Goal: Information Seeking & Learning: Learn about a topic

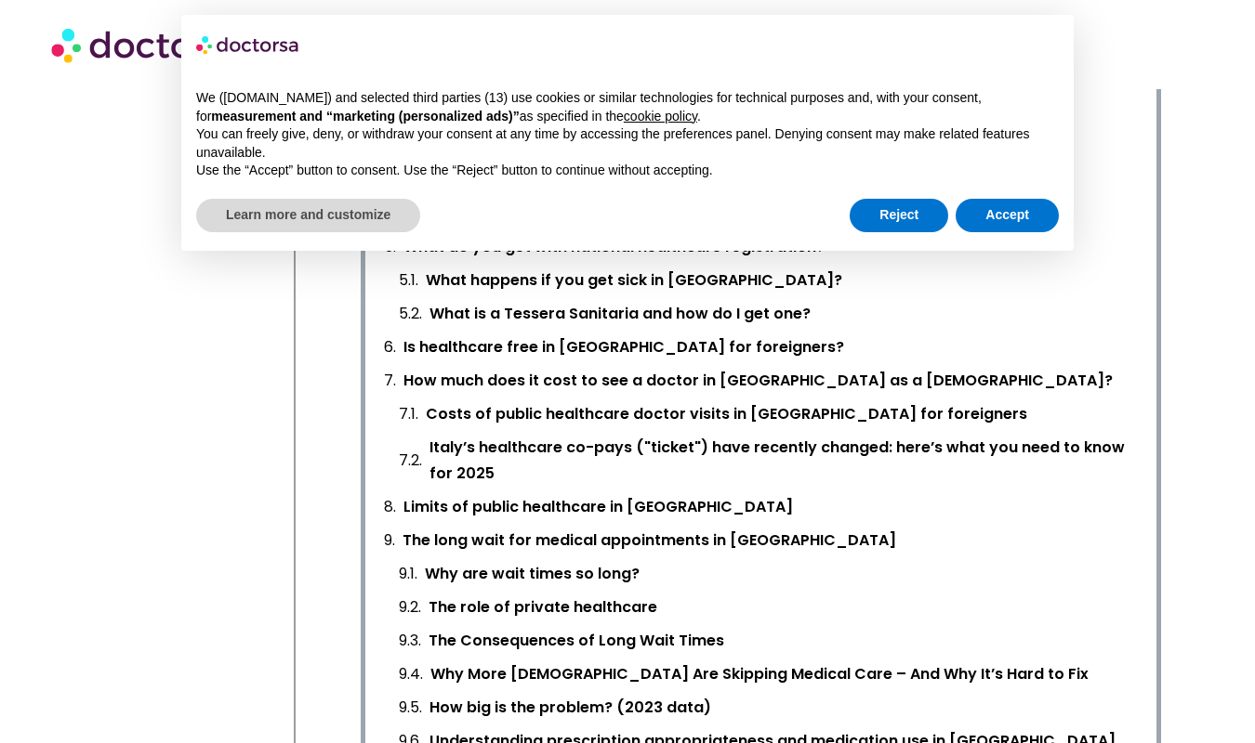
scroll to position [920, 0]
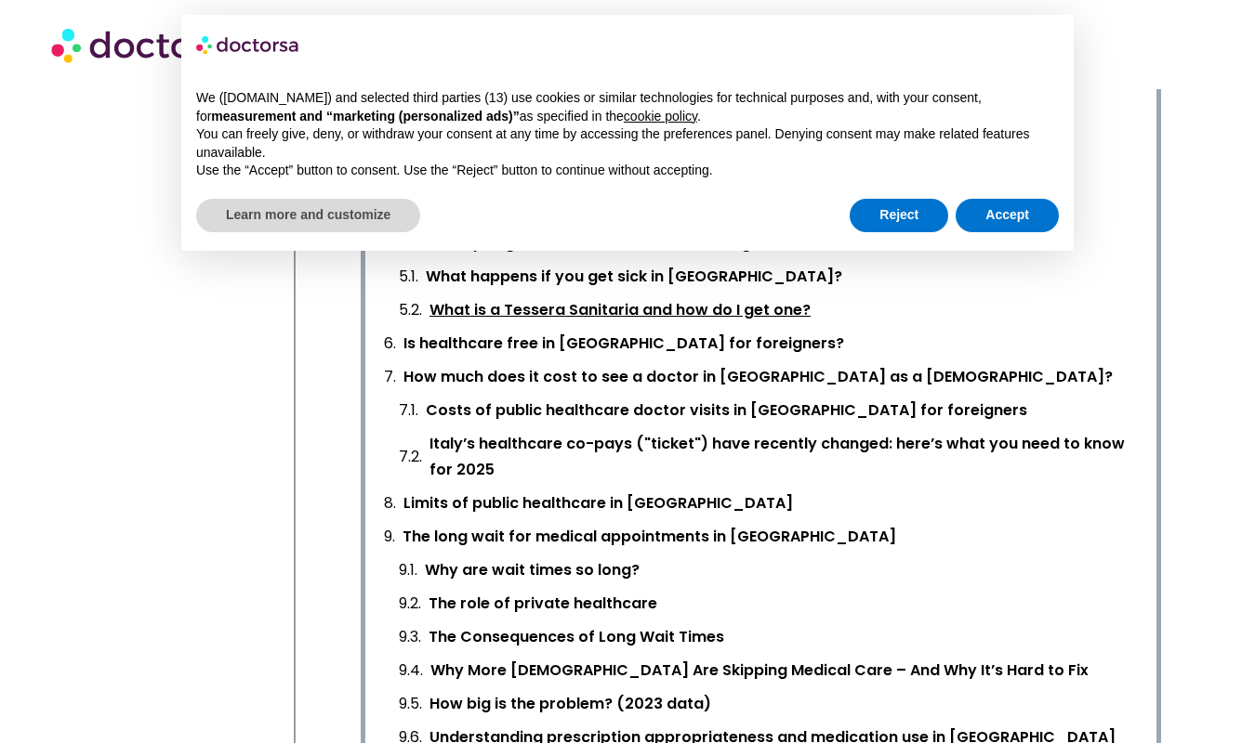
click at [443, 297] on link "What is a Tessera Sanitaria and how do I get one?" at bounding box center [619, 310] width 381 height 26
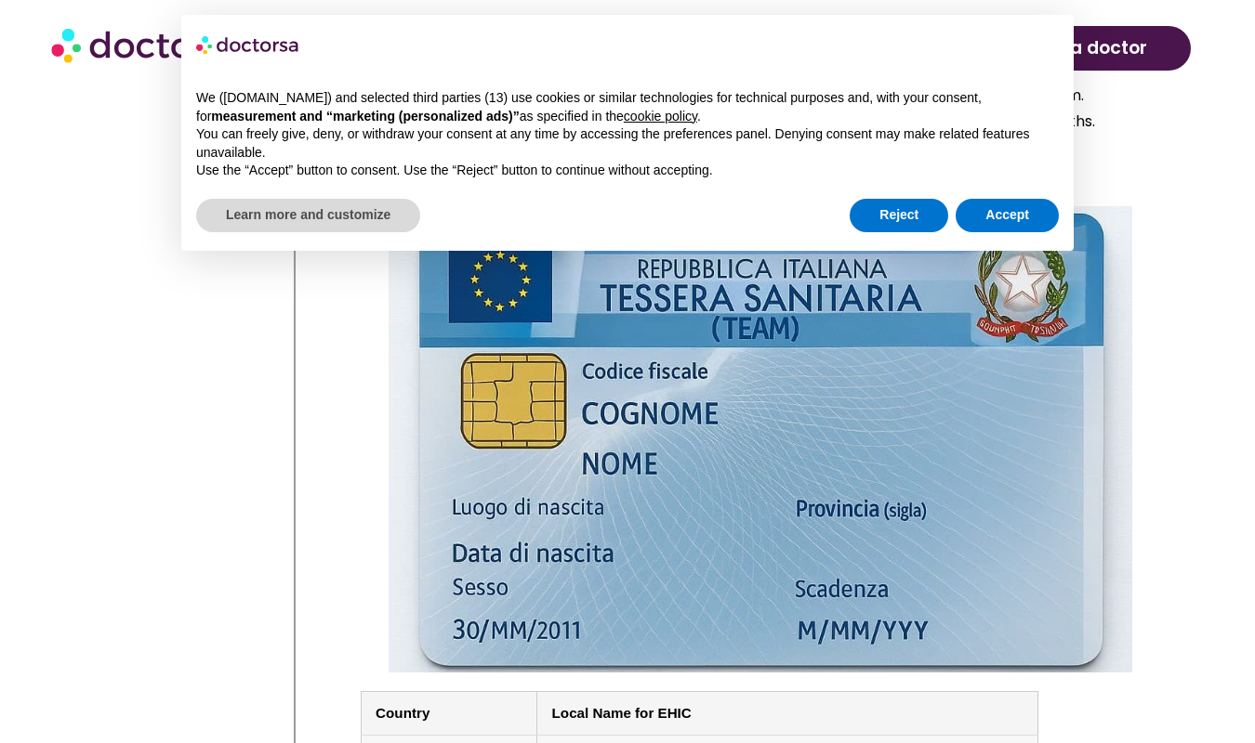
scroll to position [7976, 0]
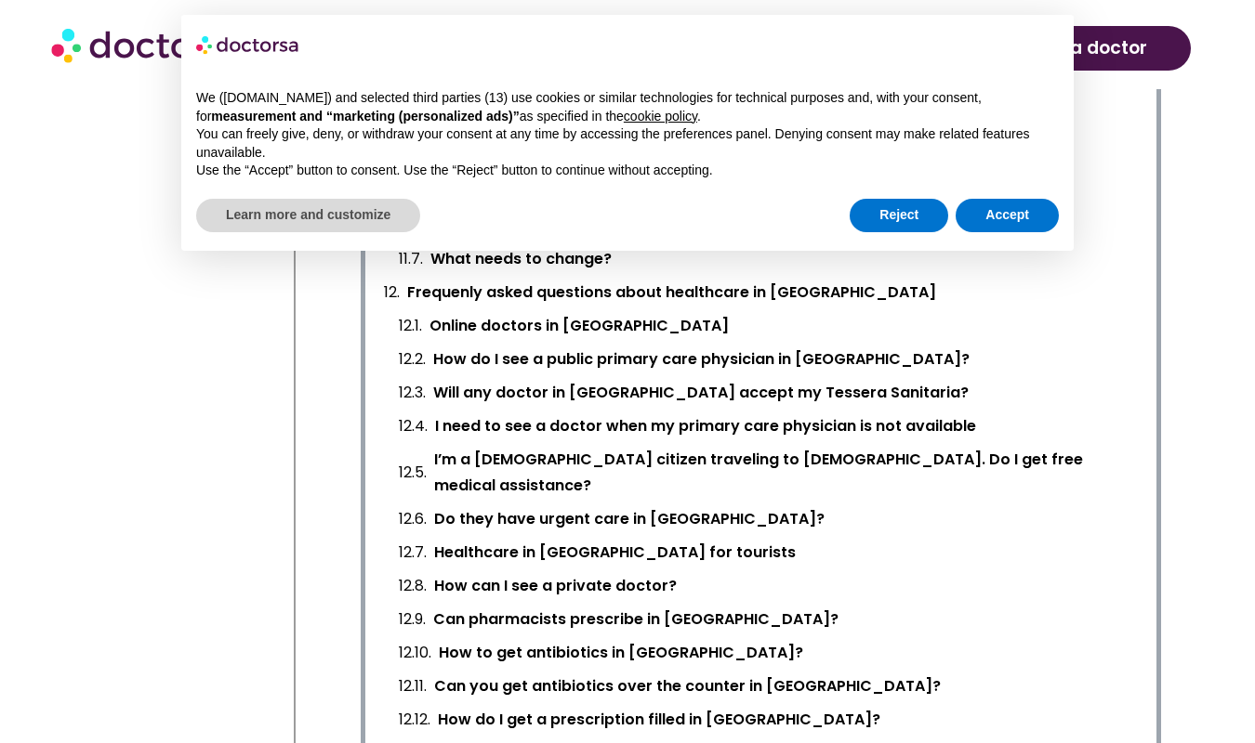
scroll to position [2505, 0]
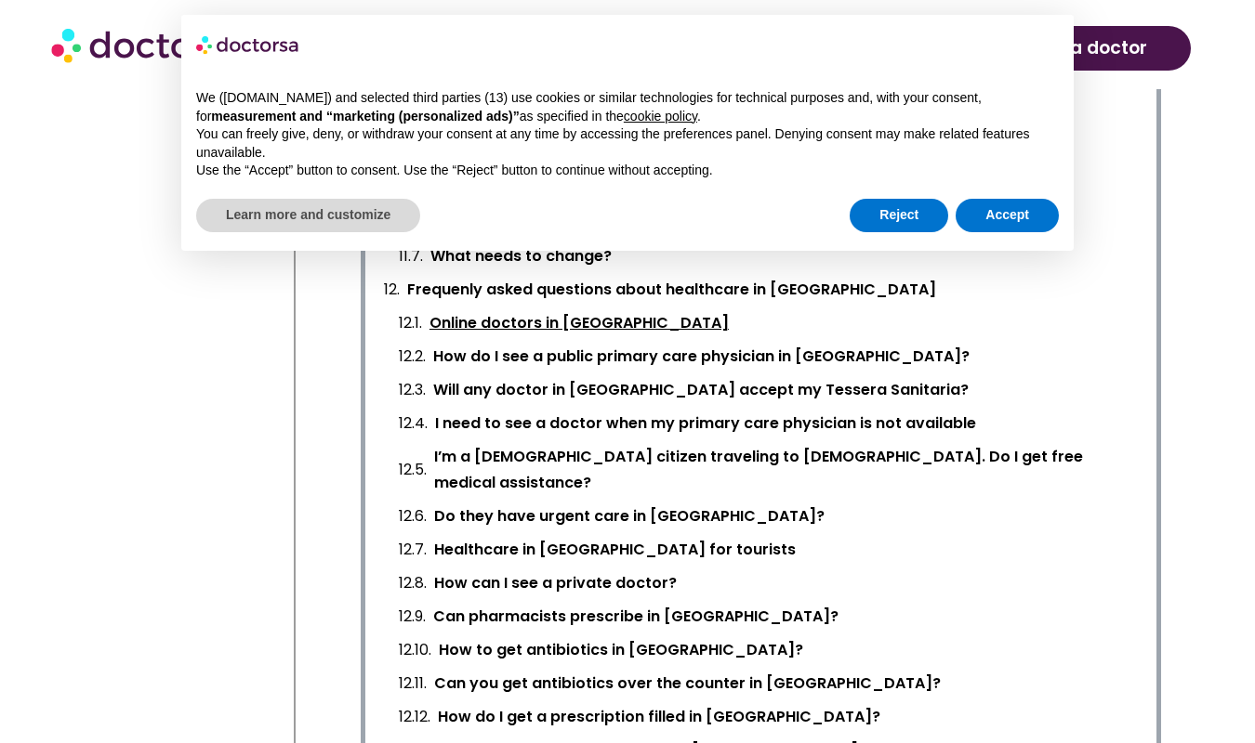
click at [495, 310] on link "Online doctors in Italy" at bounding box center [578, 323] width 299 height 26
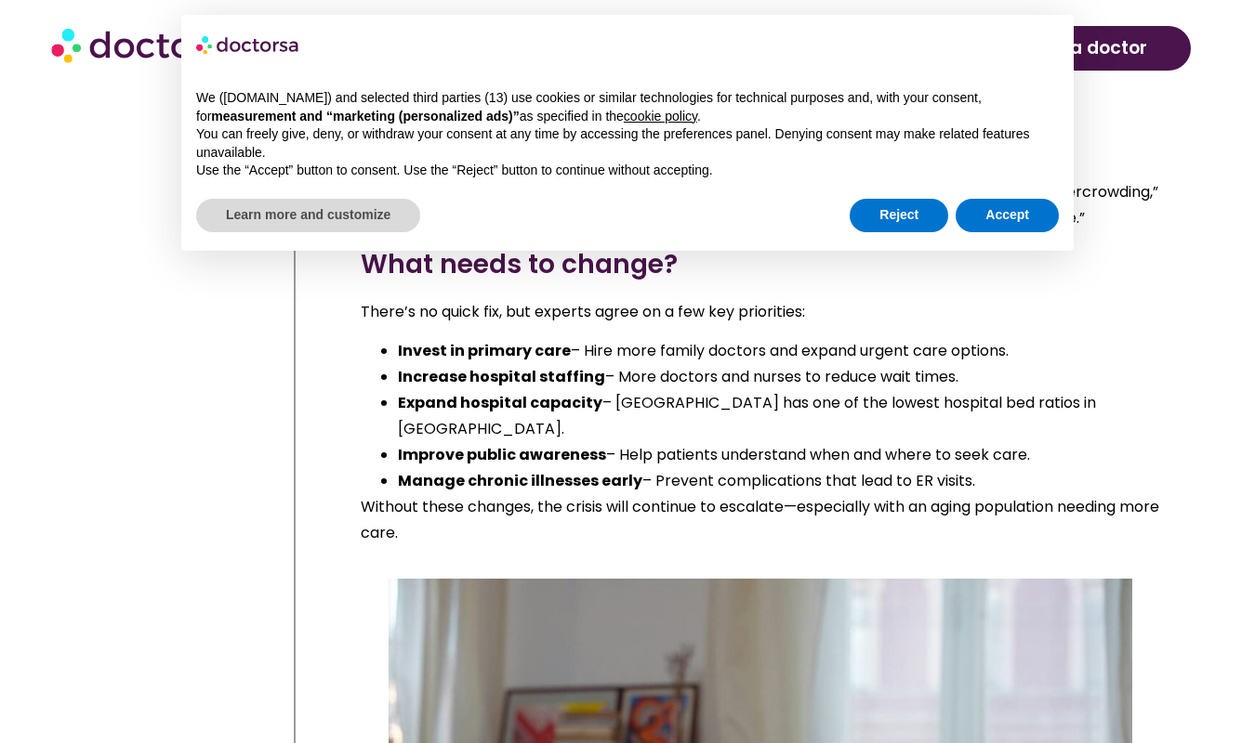
scroll to position [27032, 0]
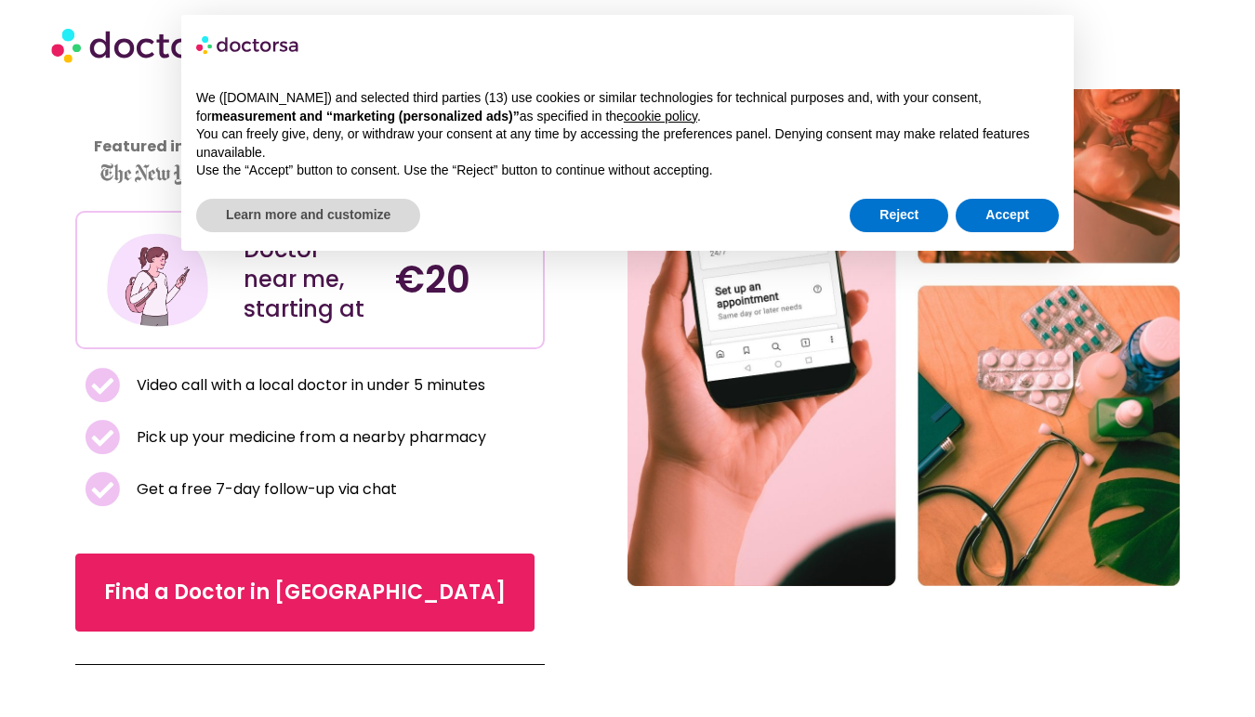
scroll to position [247, 0]
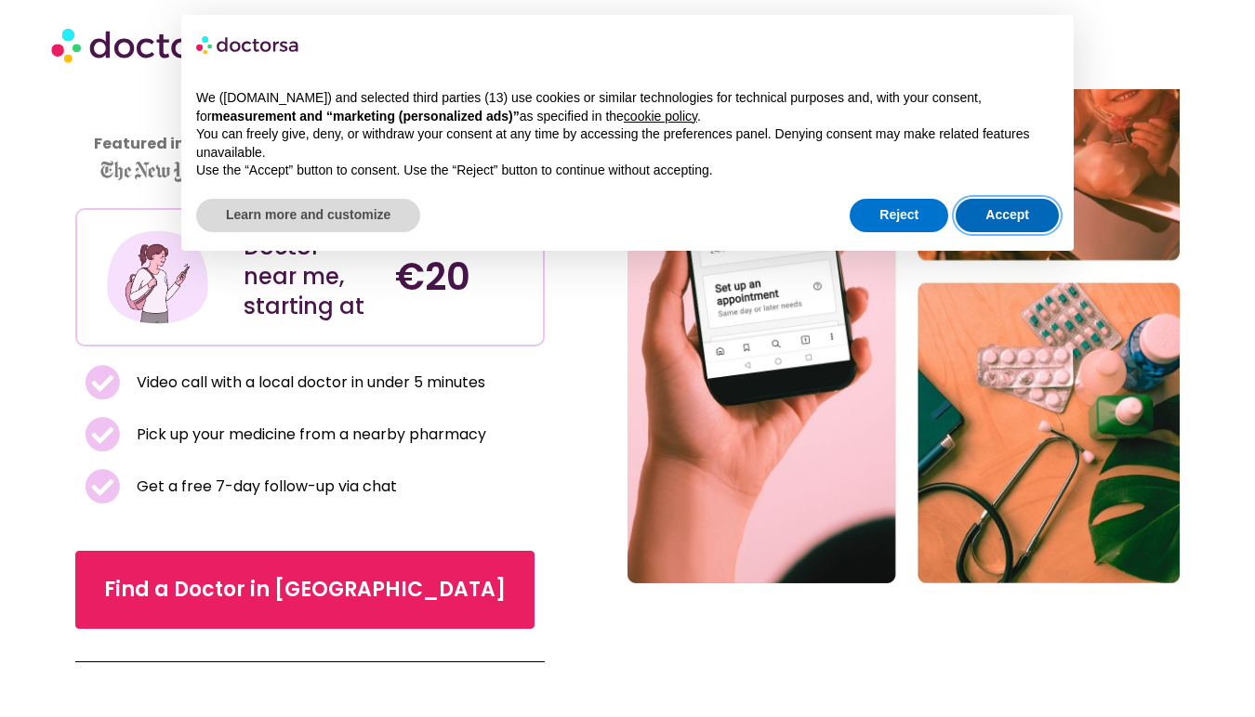
click at [981, 206] on button "Accept" at bounding box center [1006, 215] width 103 height 33
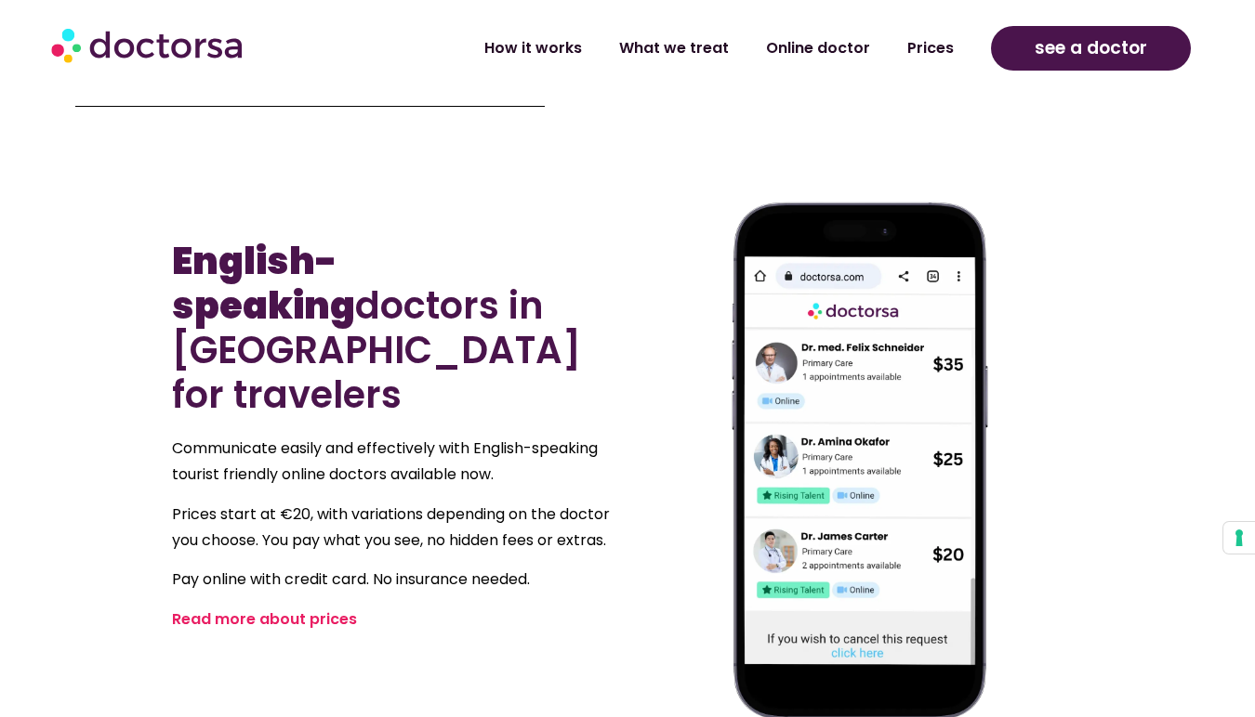
scroll to position [805, 0]
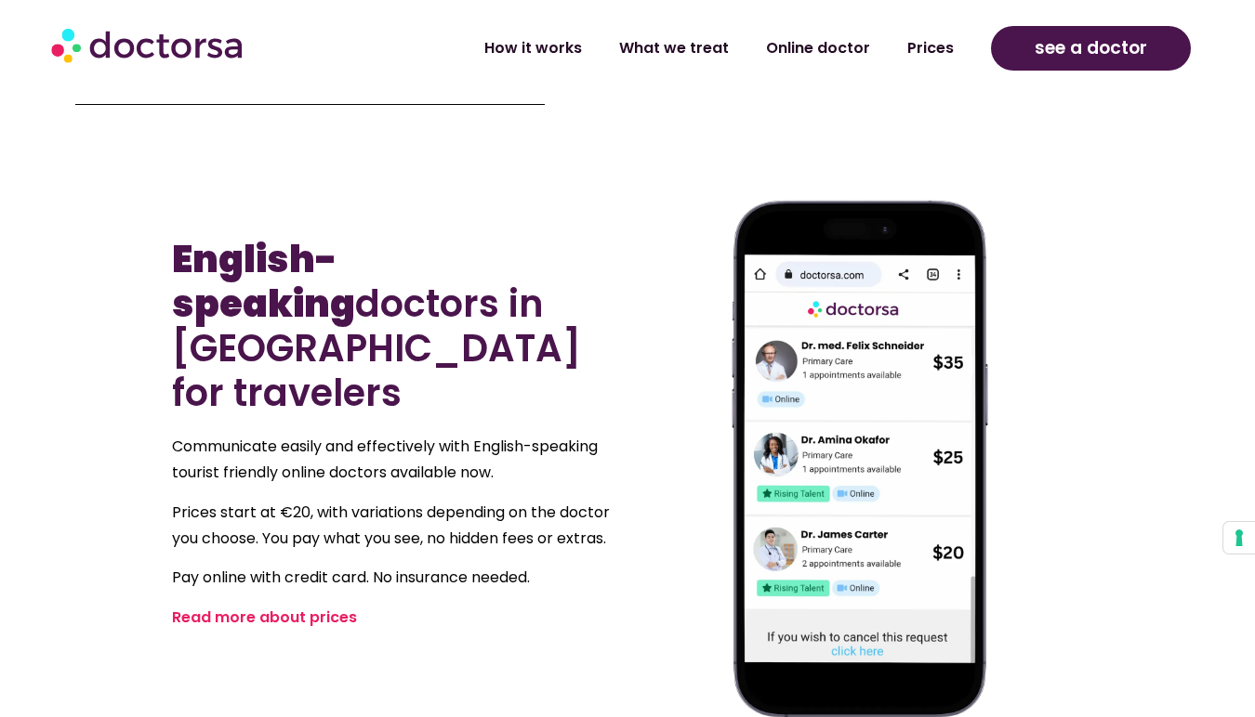
click at [309, 536] on div "Communicate easily and effectively with English-speaking tourist friendly onlin…" at bounding box center [395, 532] width 446 height 196
click at [309, 607] on link "Read more about prices" at bounding box center [264, 617] width 185 height 21
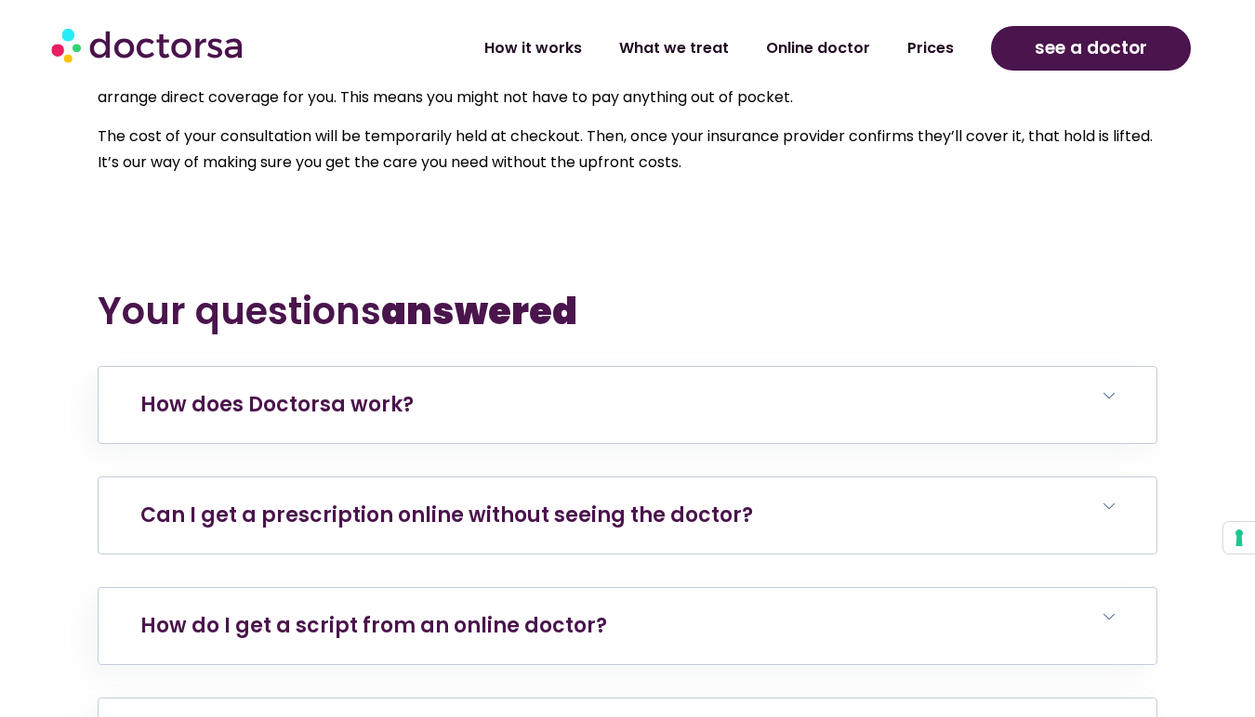
scroll to position [6338, 0]
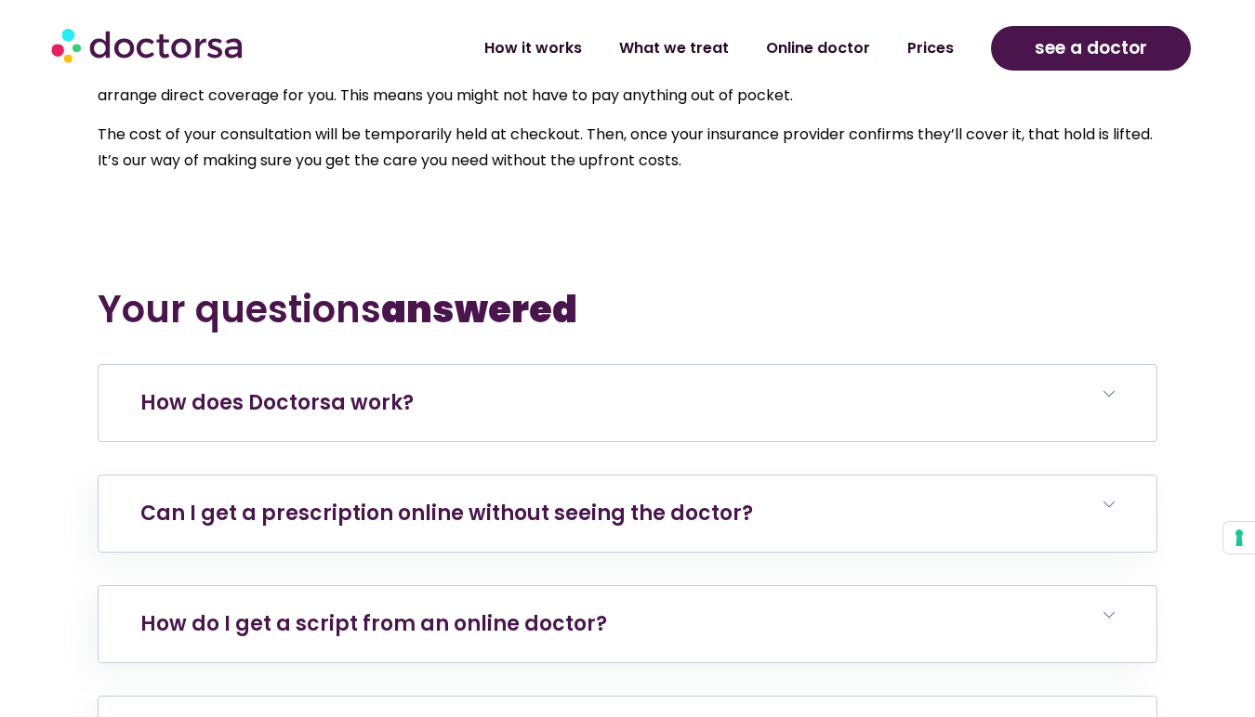
click at [292, 396] on link "How does Doctorsa work?" at bounding box center [276, 402] width 273 height 29
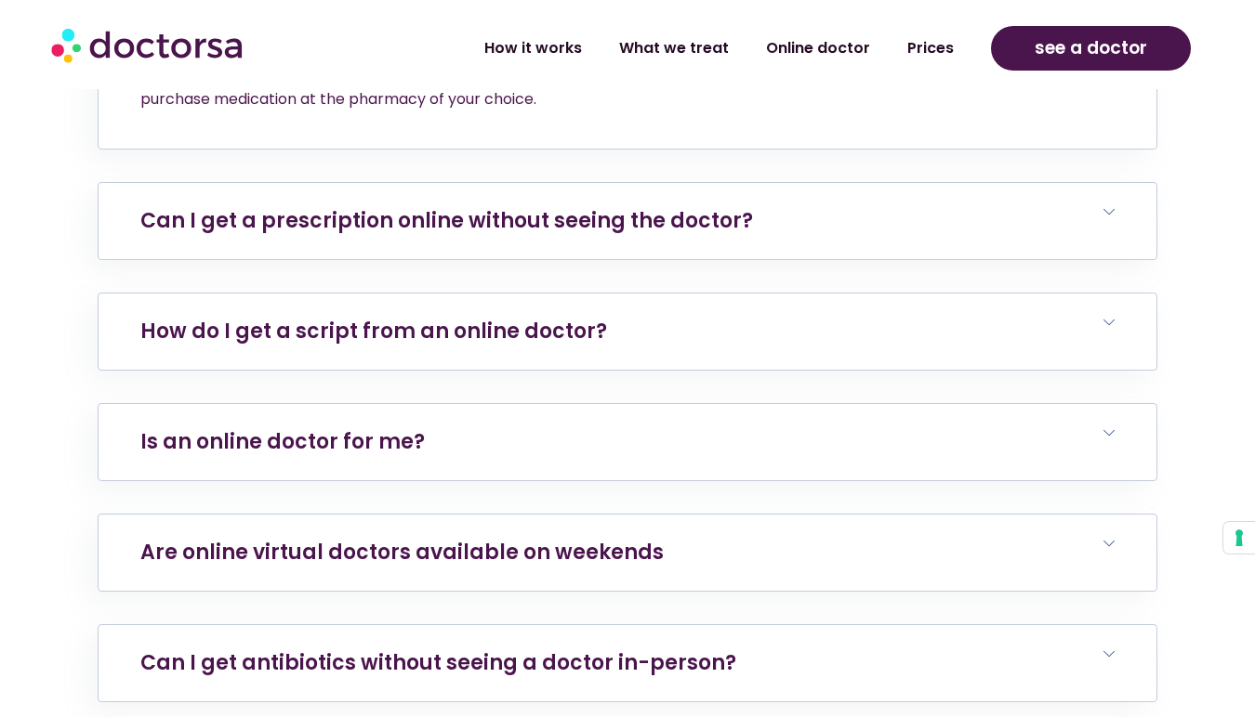
scroll to position [6657, 0]
